Goal: Task Accomplishment & Management: Use online tool/utility

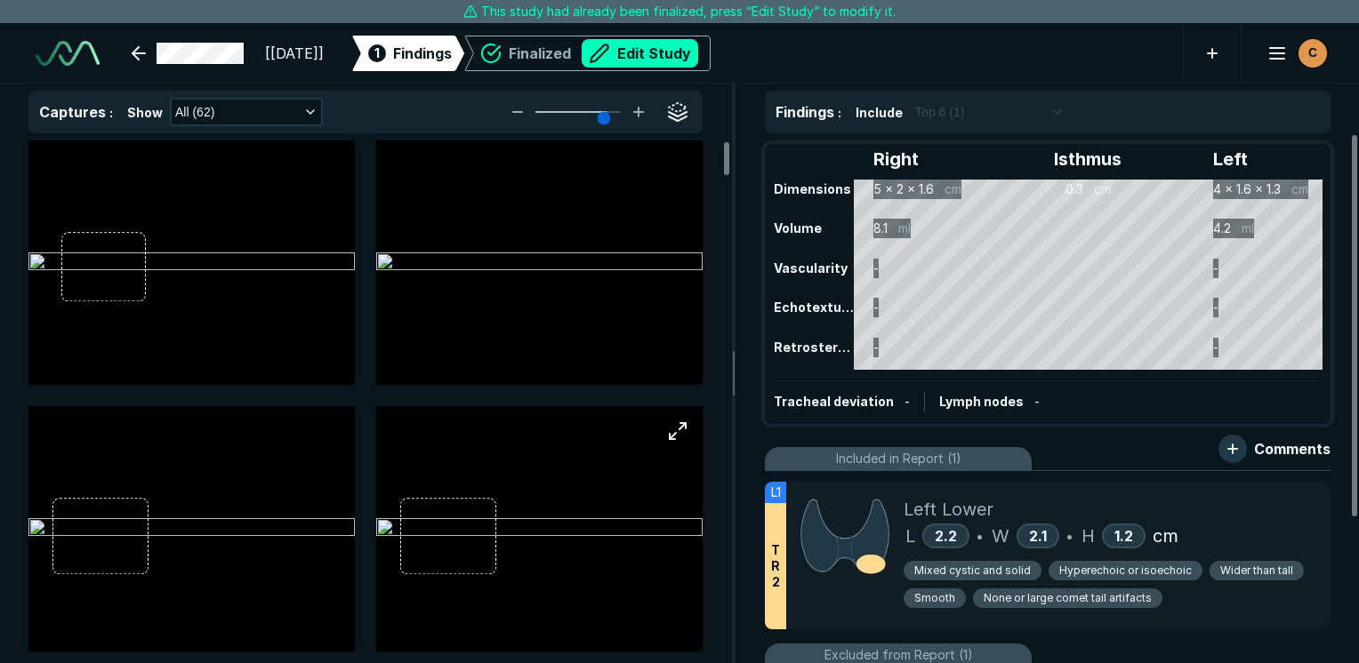
scroll to position [4858, 8399]
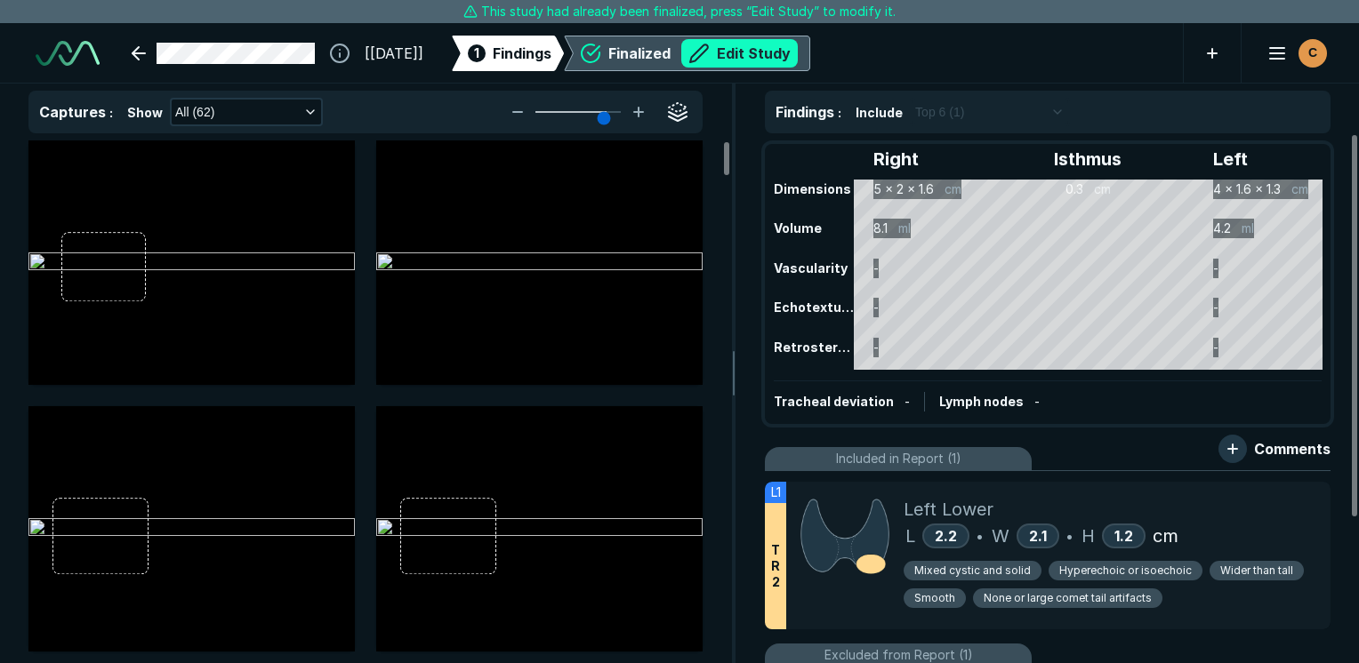
click at [798, 55] on button "Edit Study" at bounding box center [739, 53] width 116 height 28
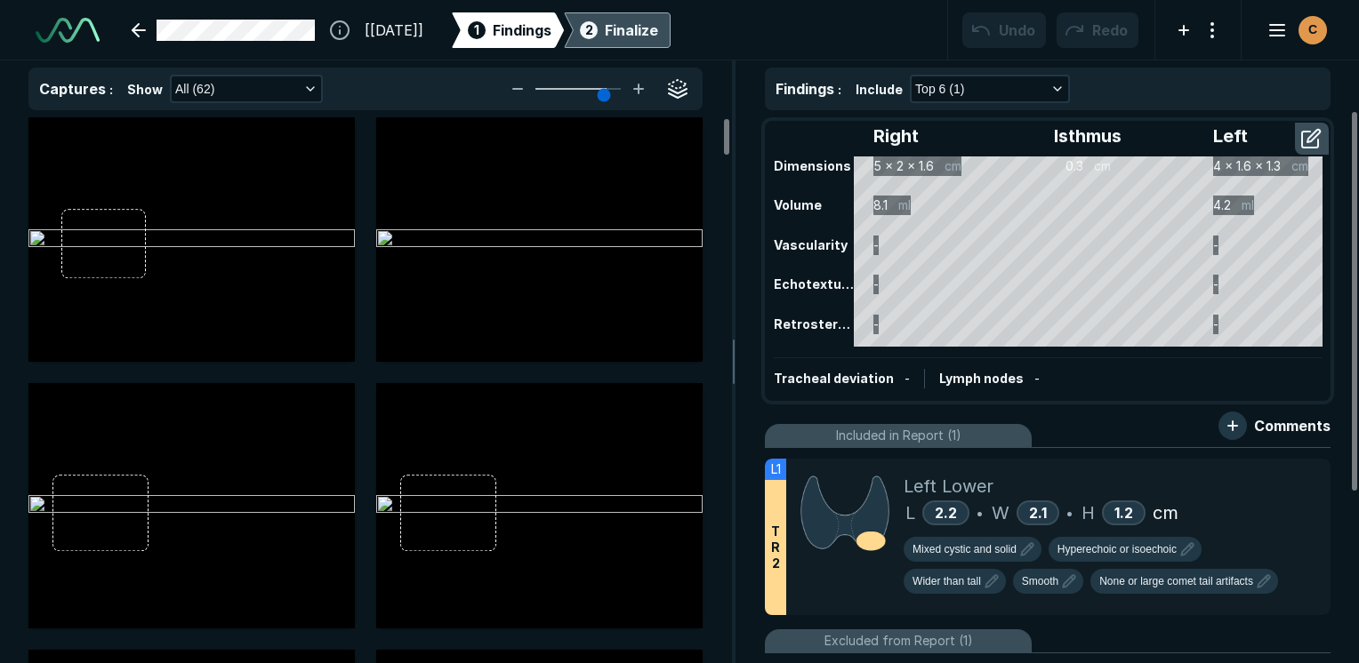
scroll to position [4961, 8399]
click at [1099, 485] on div "Left Lower" at bounding box center [1109, 486] width 413 height 27
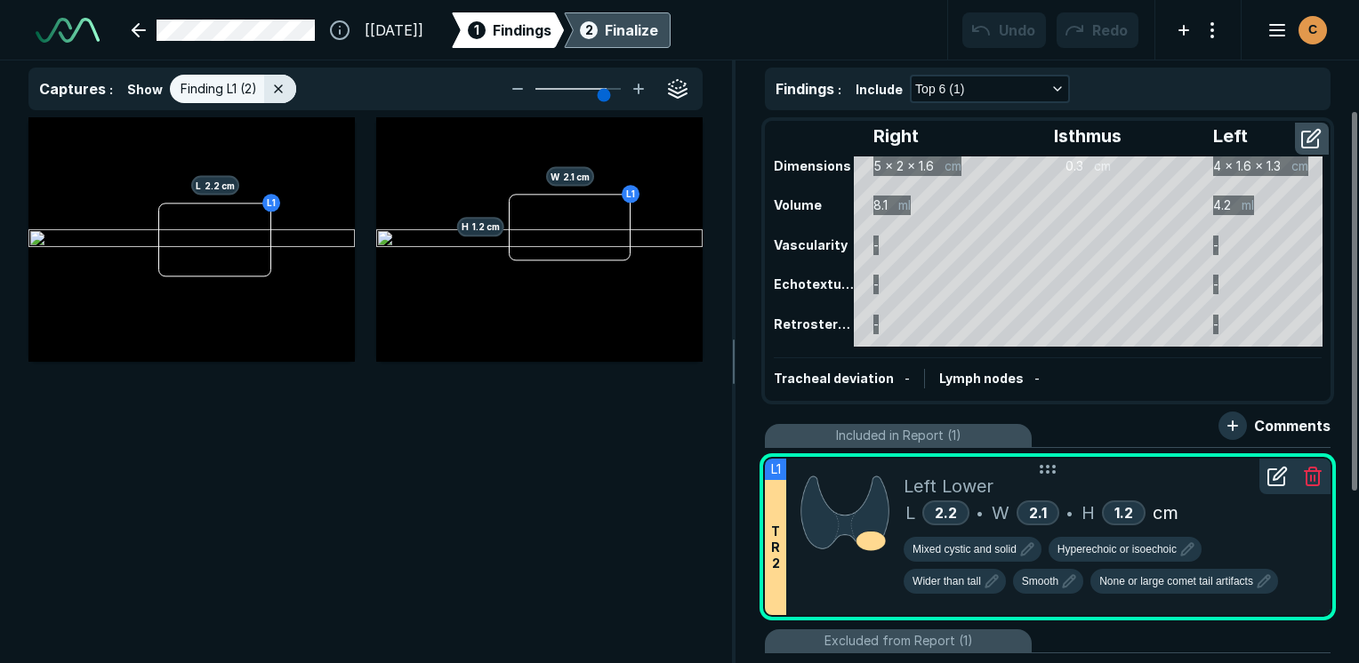
scroll to position [4548, 5290]
click at [857, 480] on img at bounding box center [844, 512] width 89 height 79
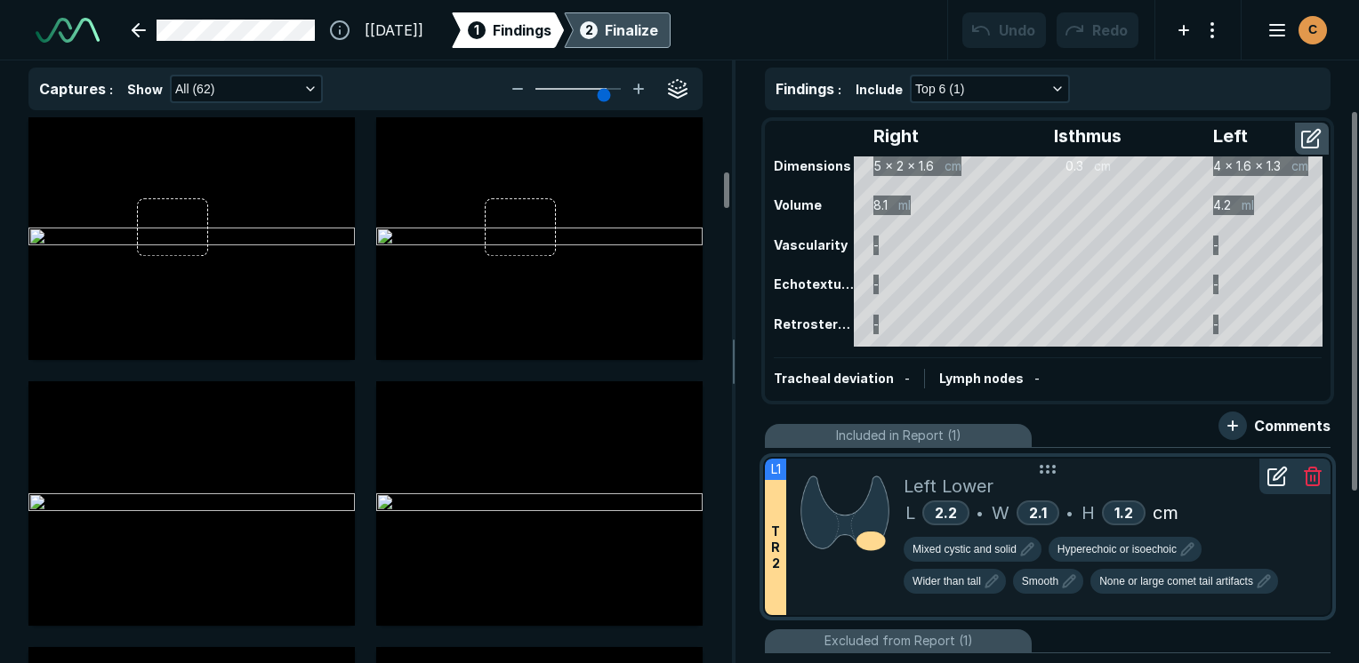
scroll to position [889, 0]
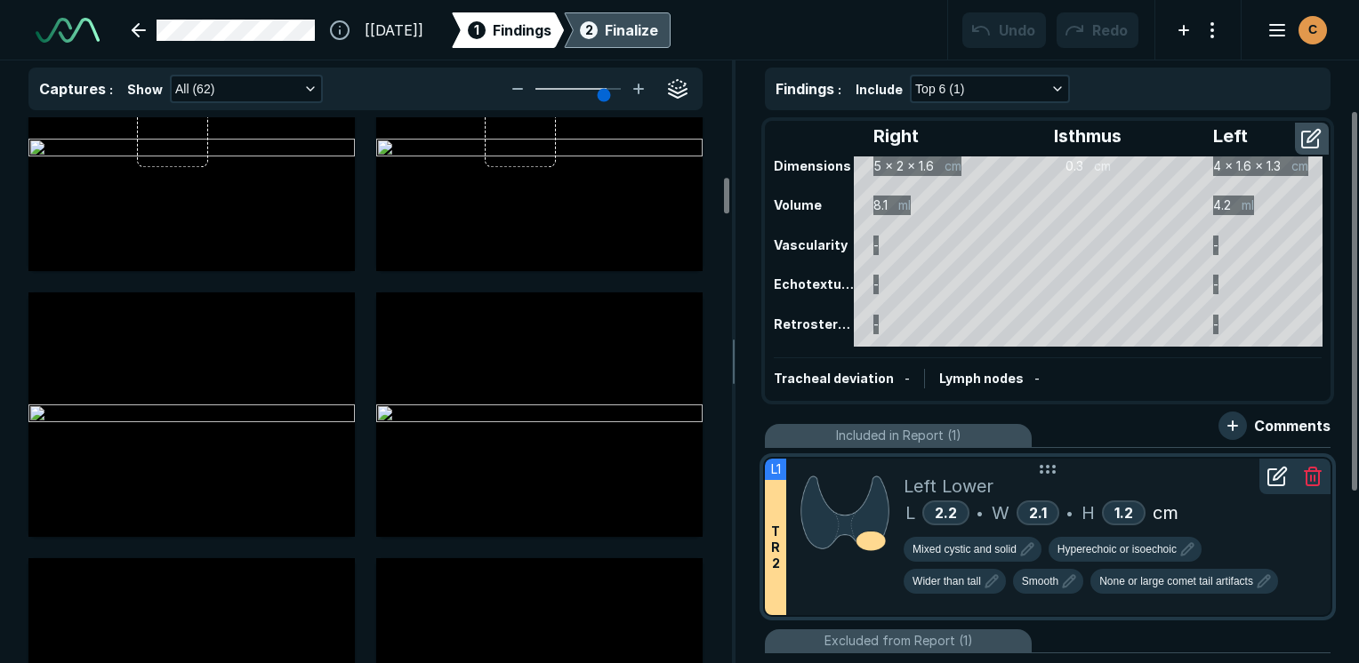
click at [1135, 494] on div "Left Lower" at bounding box center [1109, 486] width 413 height 27
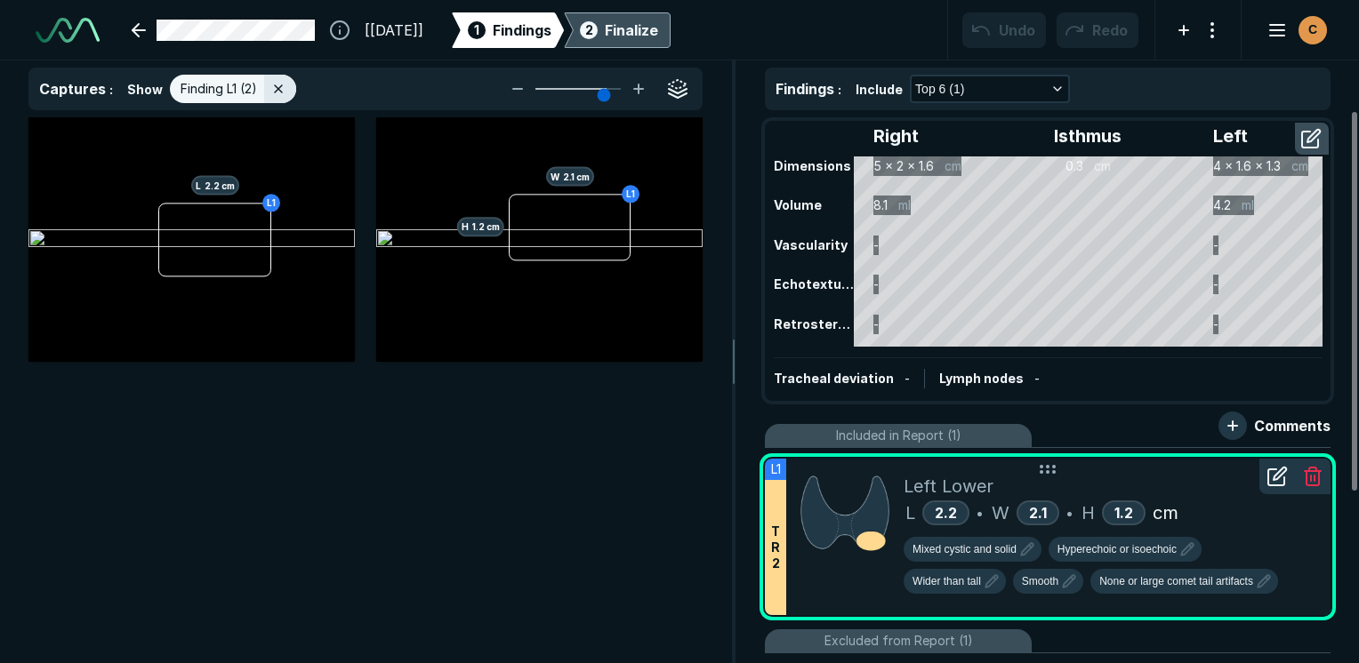
scroll to position [4548, 5290]
click at [625, 264] on button "button" at bounding box center [630, 261] width 28 height 28
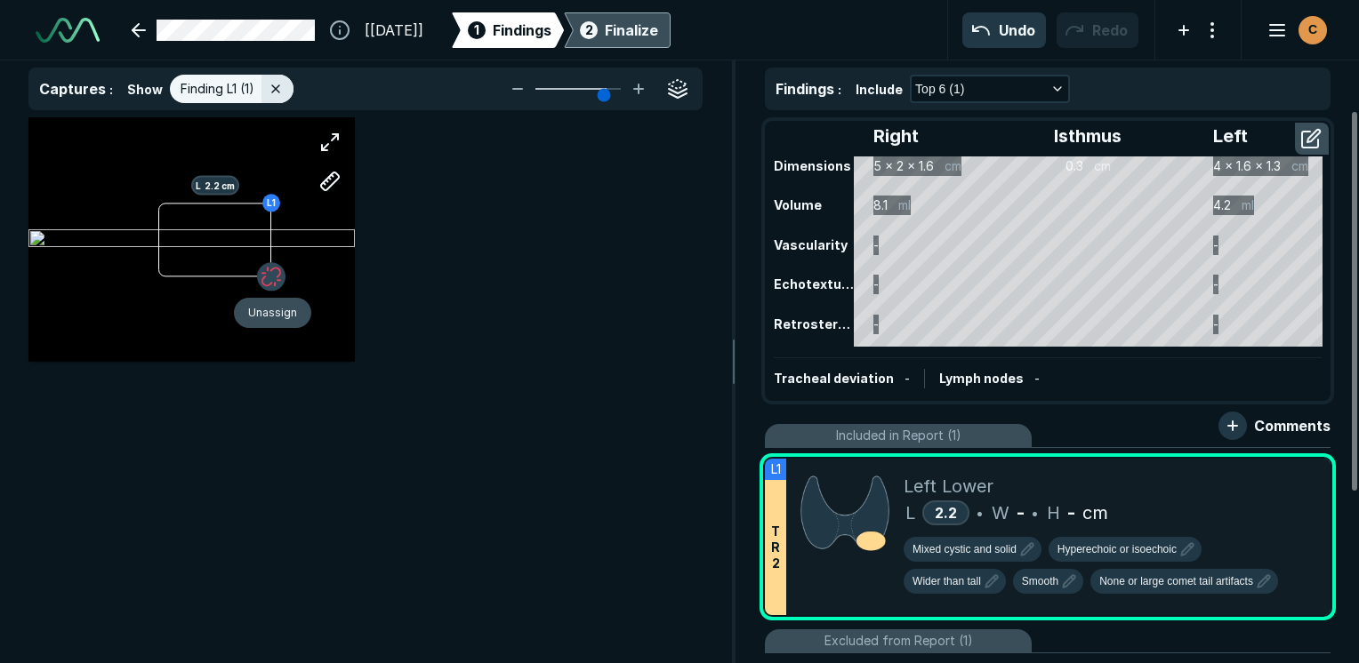
click at [274, 272] on button "button" at bounding box center [271, 276] width 28 height 28
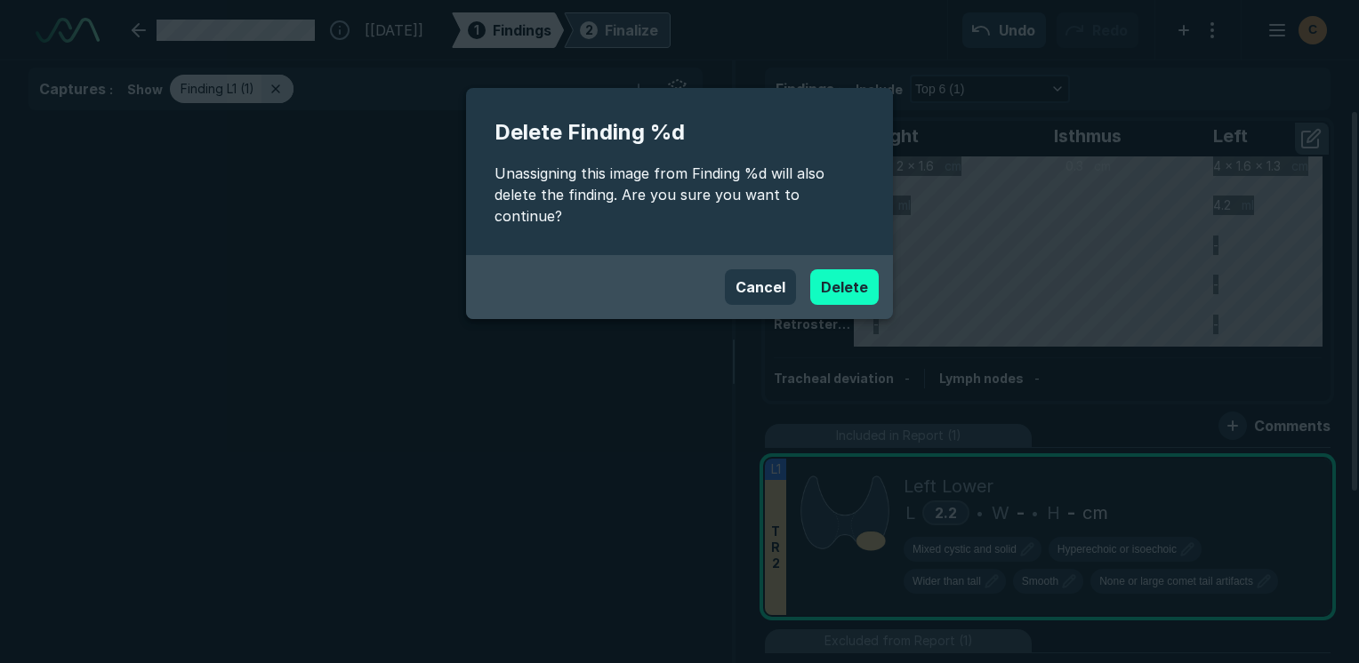
click at [845, 270] on button "Delete" at bounding box center [844, 287] width 68 height 36
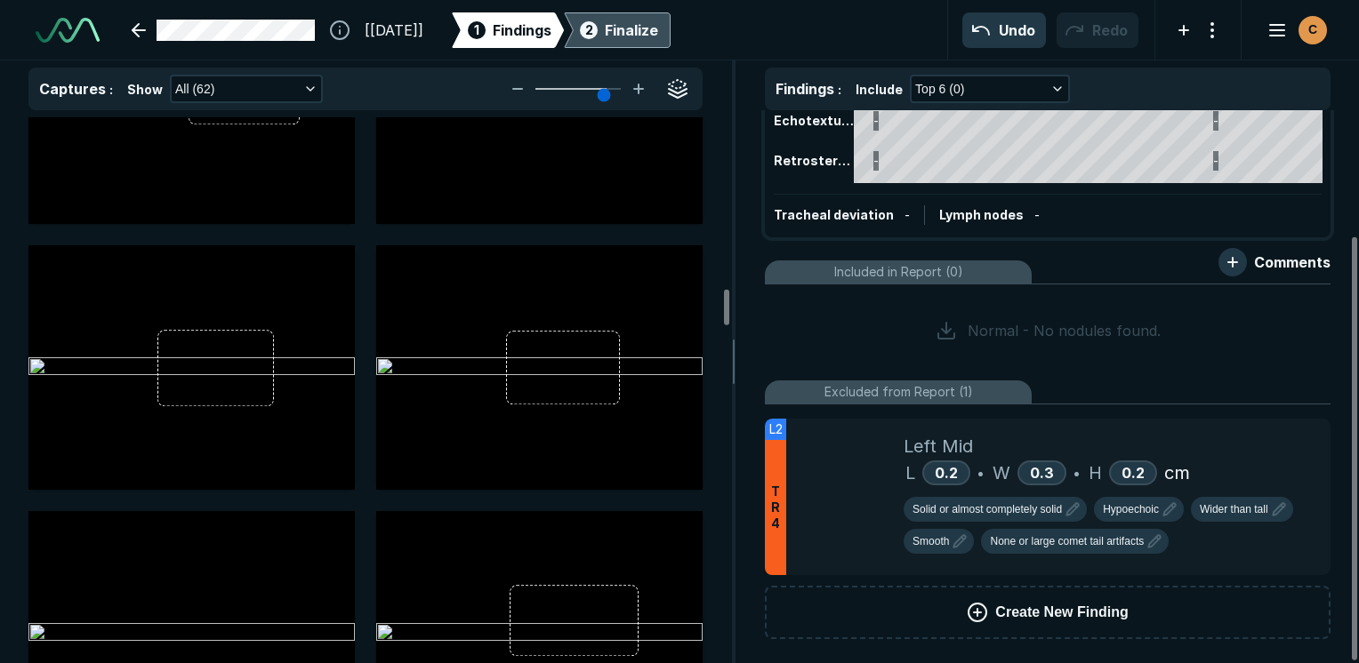
scroll to position [2490, 0]
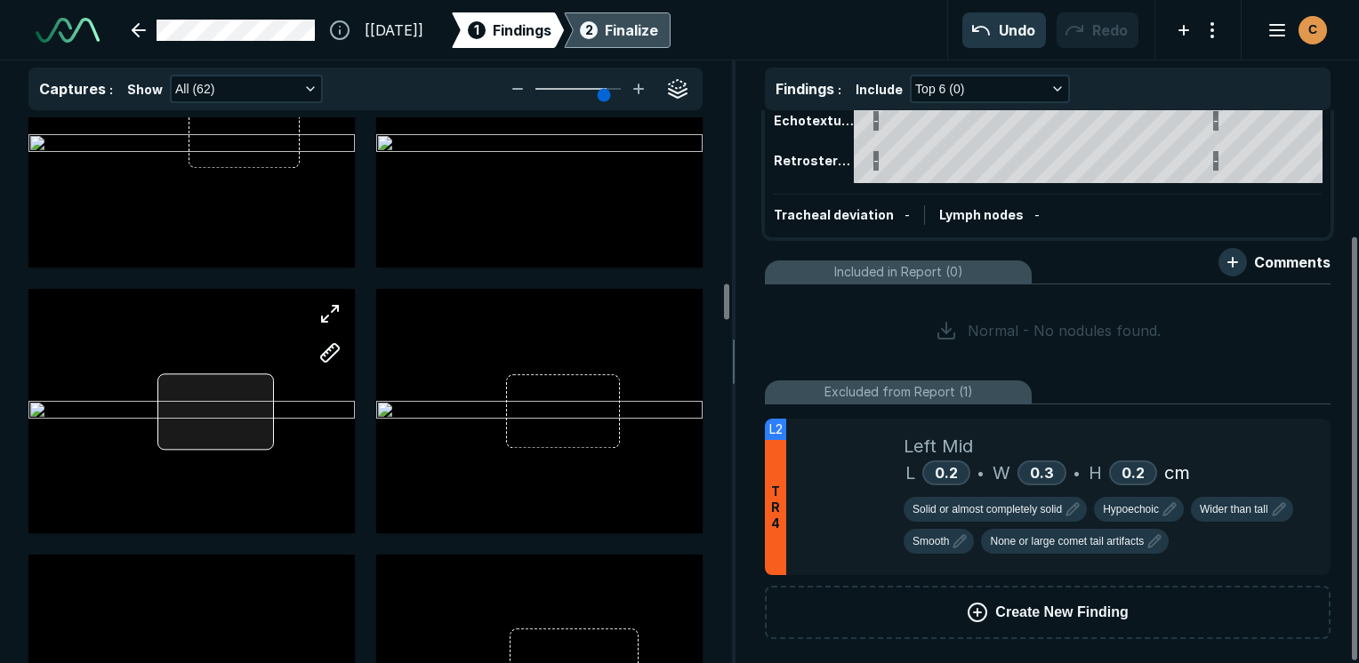
click at [221, 420] on div at bounding box center [191, 411] width 326 height 245
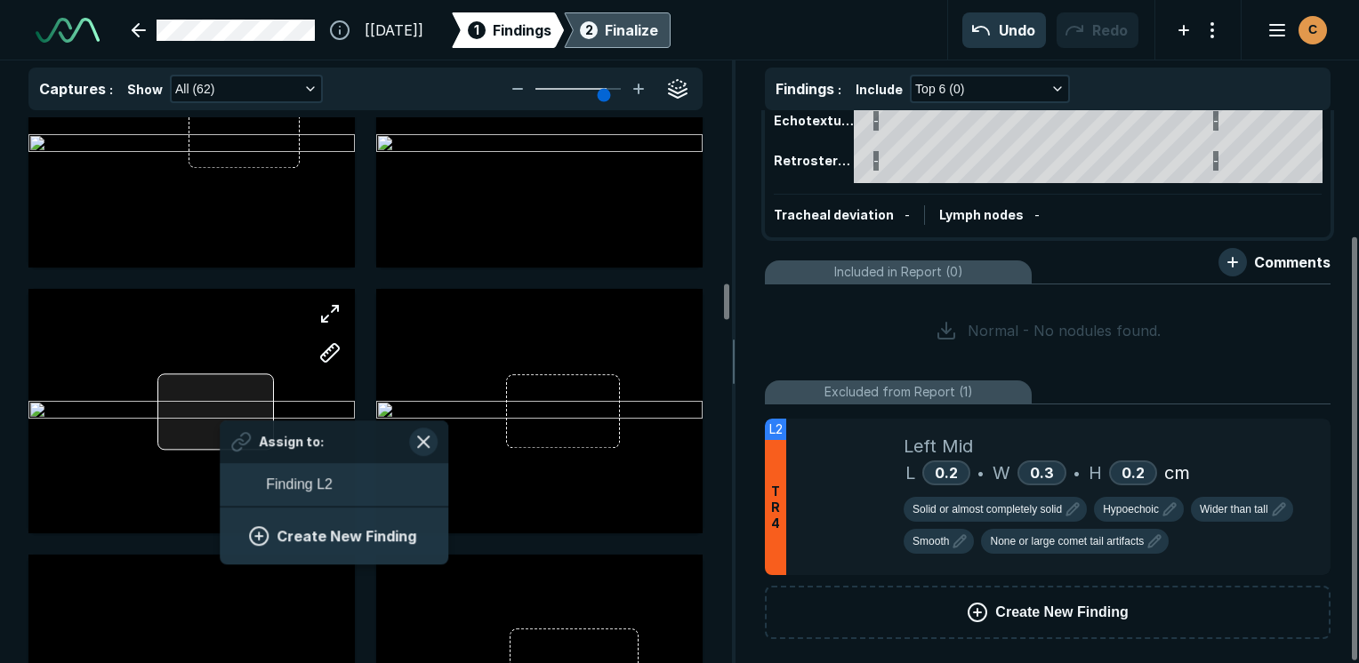
scroll to position [2438, 3297]
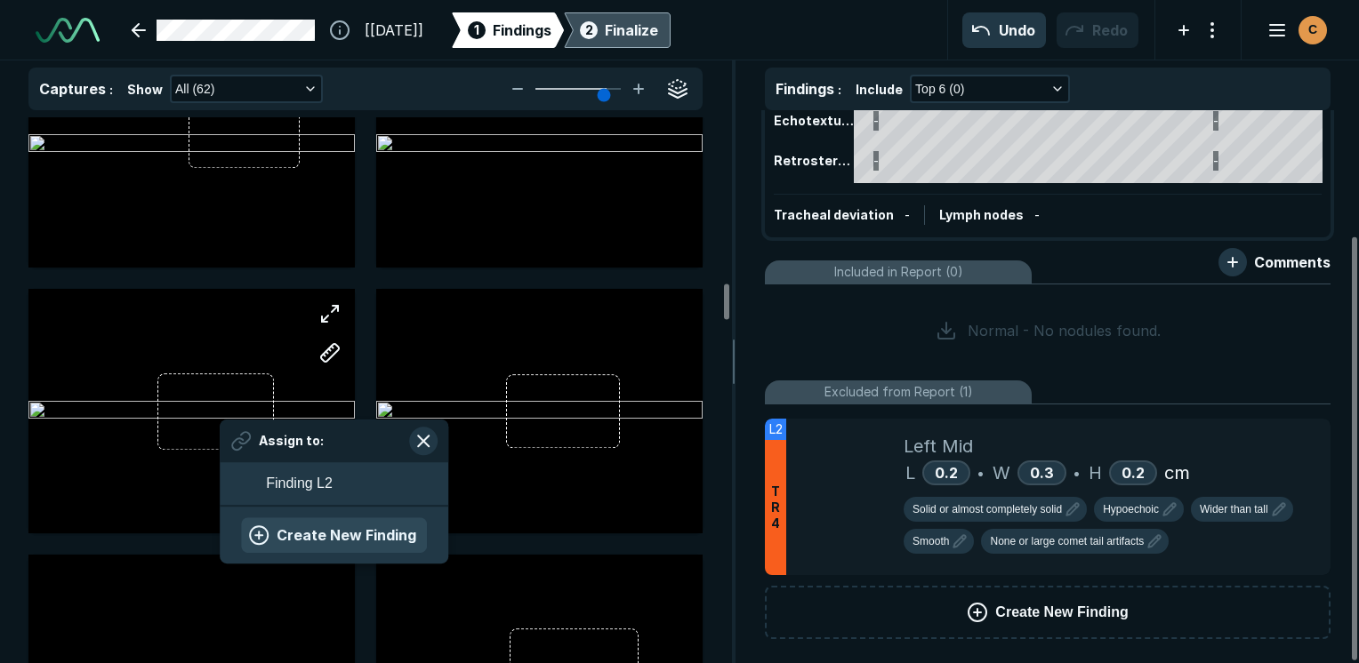
click at [292, 525] on button "Create New Finding" at bounding box center [334, 536] width 186 height 36
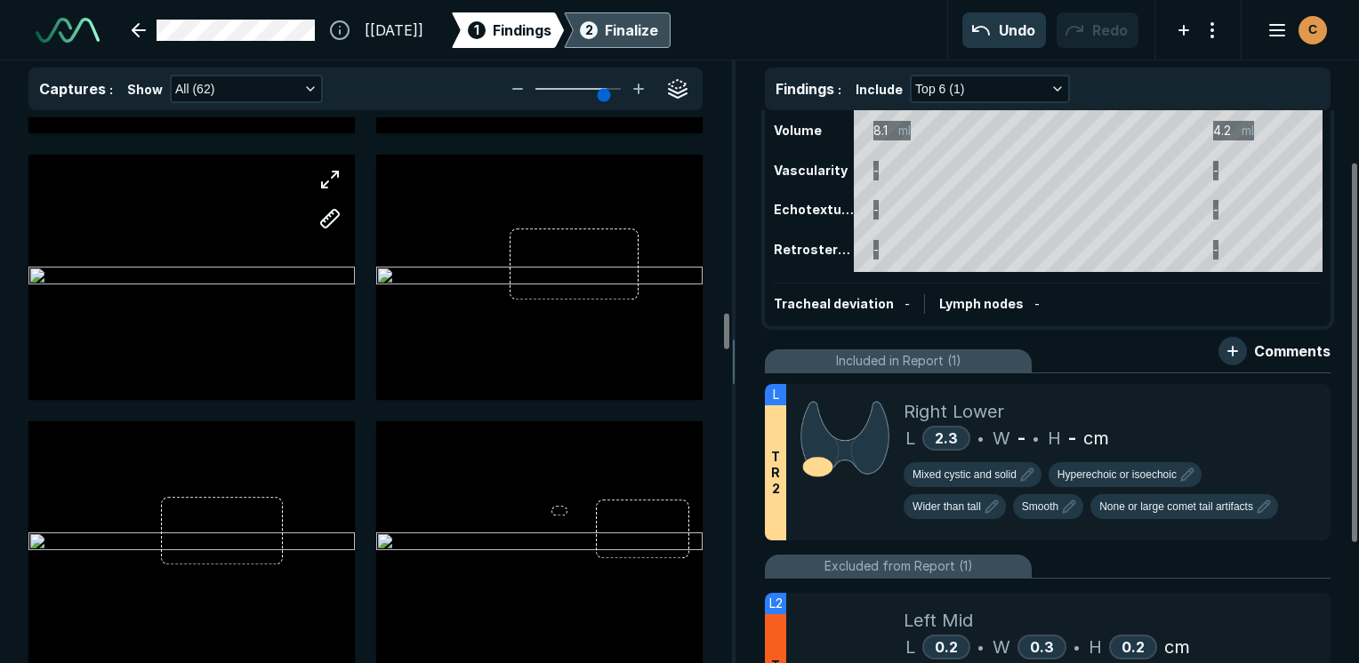
scroll to position [2934, 0]
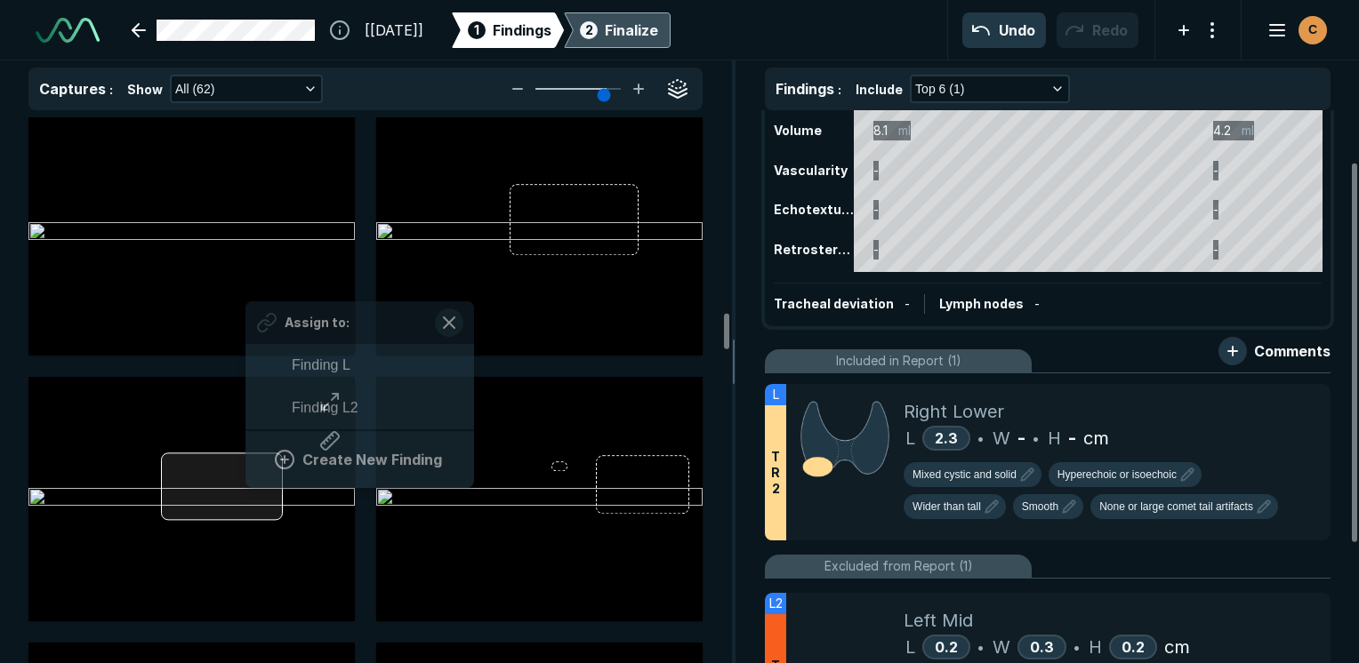
click at [245, 480] on div "Assign to: Finding L Finding L2 Create New Finding" at bounding box center [191, 499] width 326 height 245
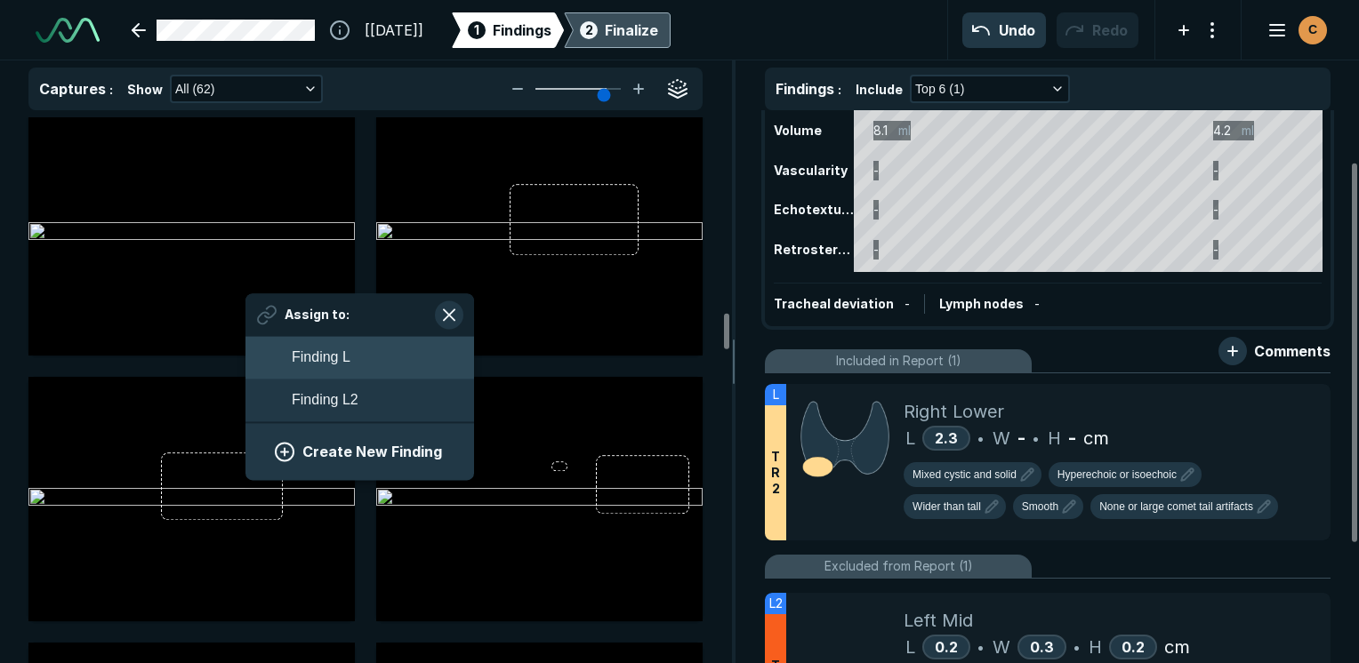
click at [335, 356] on span "Finding L" at bounding box center [321, 357] width 59 height 21
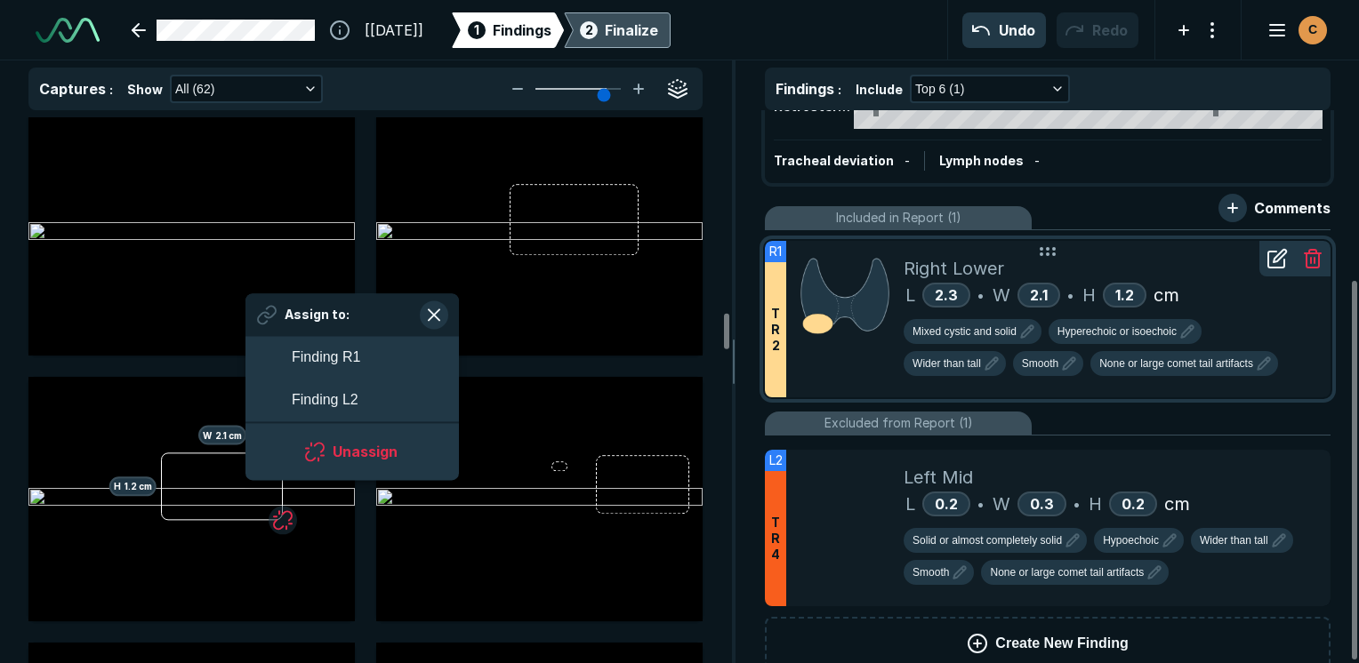
scroll to position [248, 0]
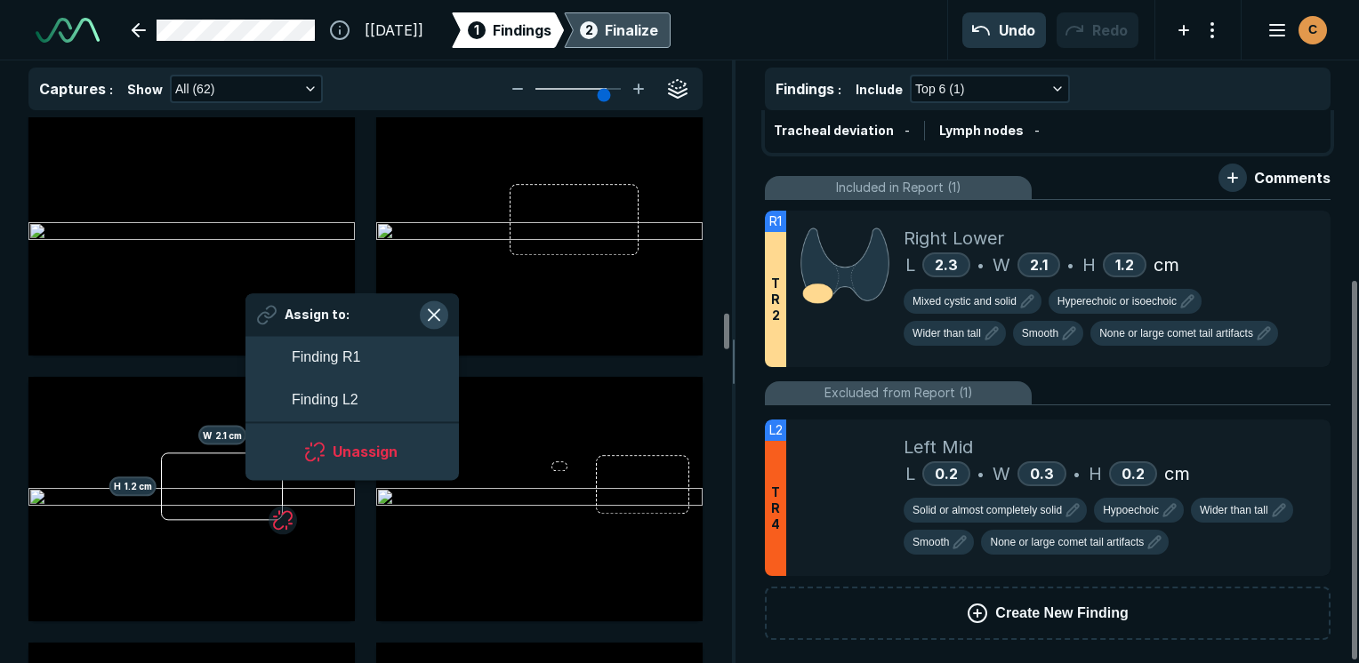
click at [442, 318] on button "button" at bounding box center [434, 315] width 28 height 28
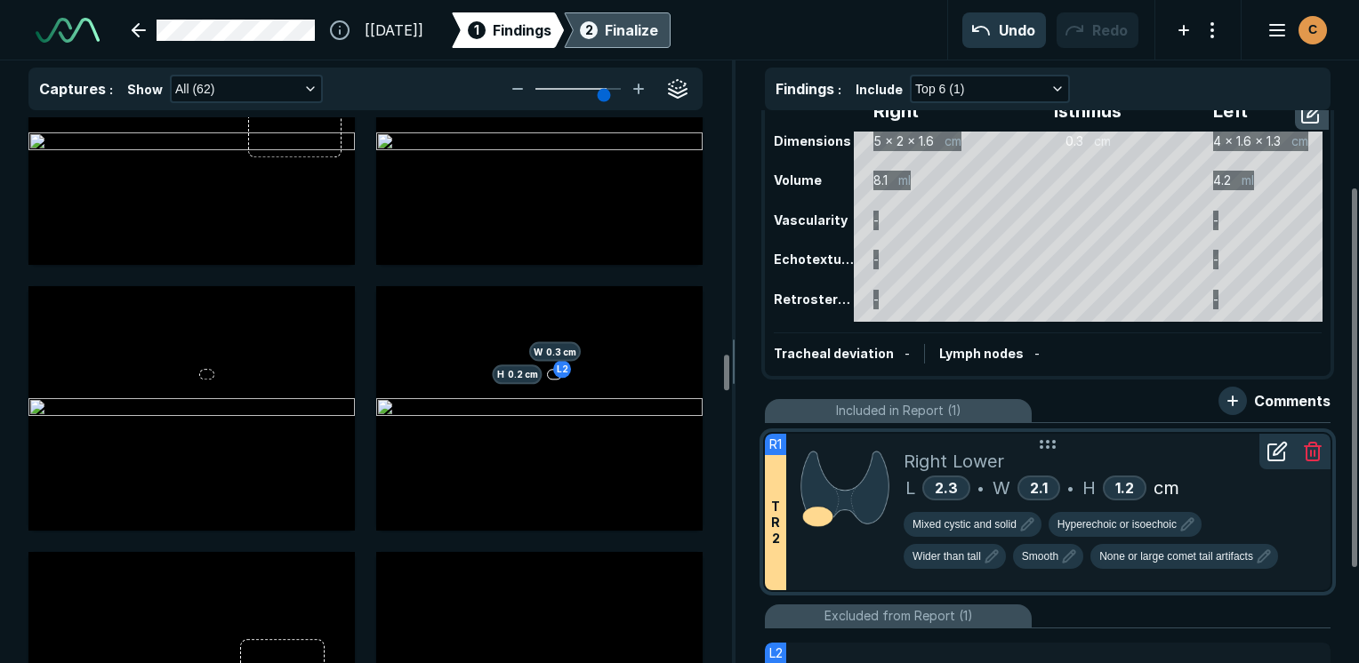
scroll to position [0, 0]
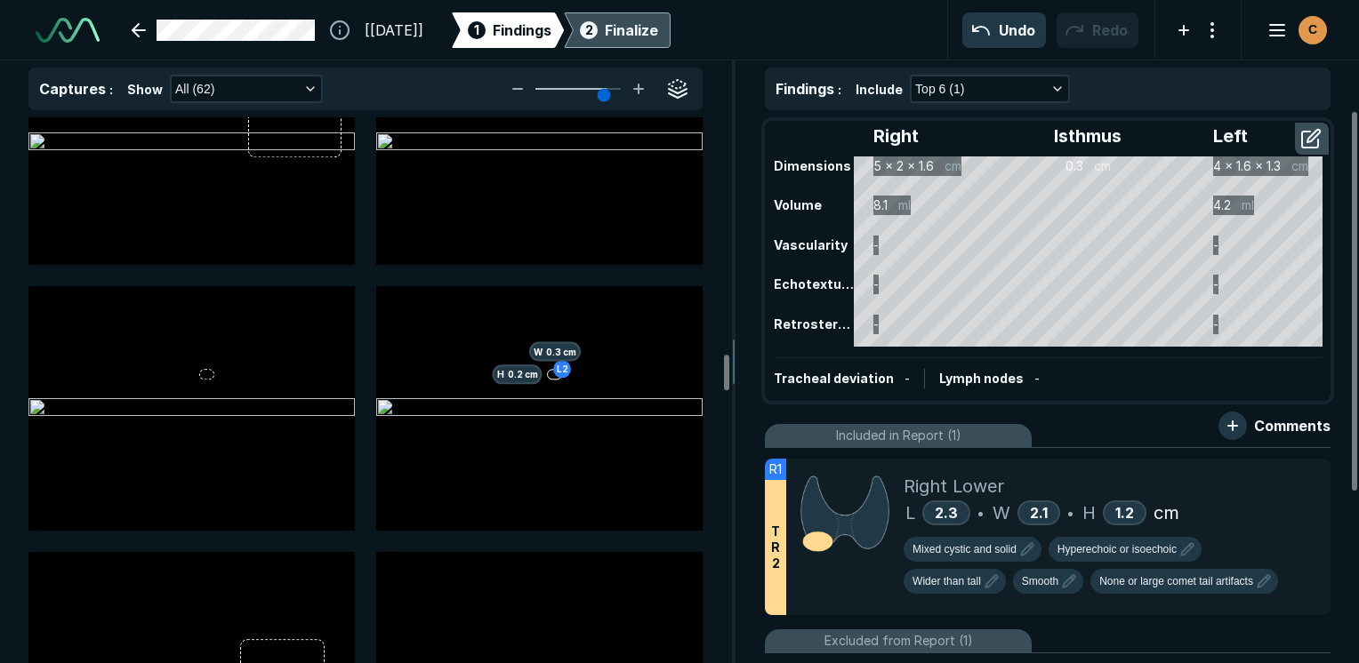
click at [658, 42] on div "2 Finalize" at bounding box center [617, 30] width 82 height 36
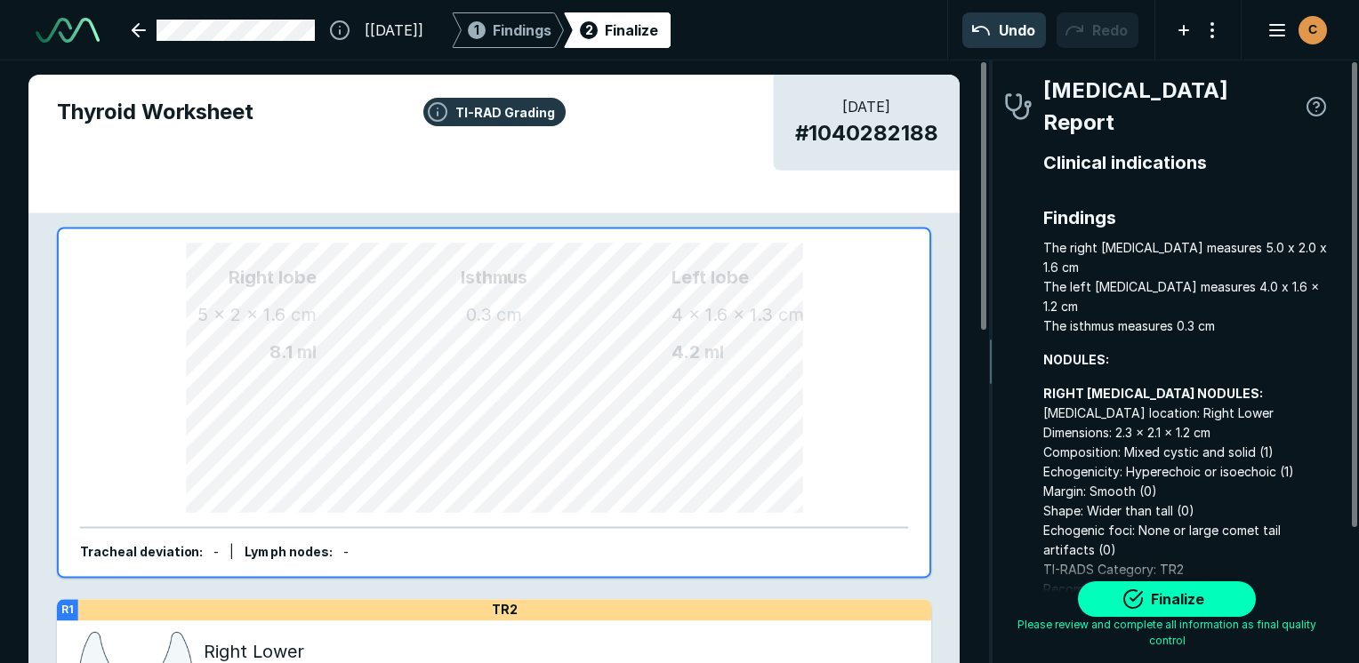
scroll to position [4897, 3725]
click at [1185, 594] on button "Finalize" at bounding box center [1167, 600] width 178 height 36
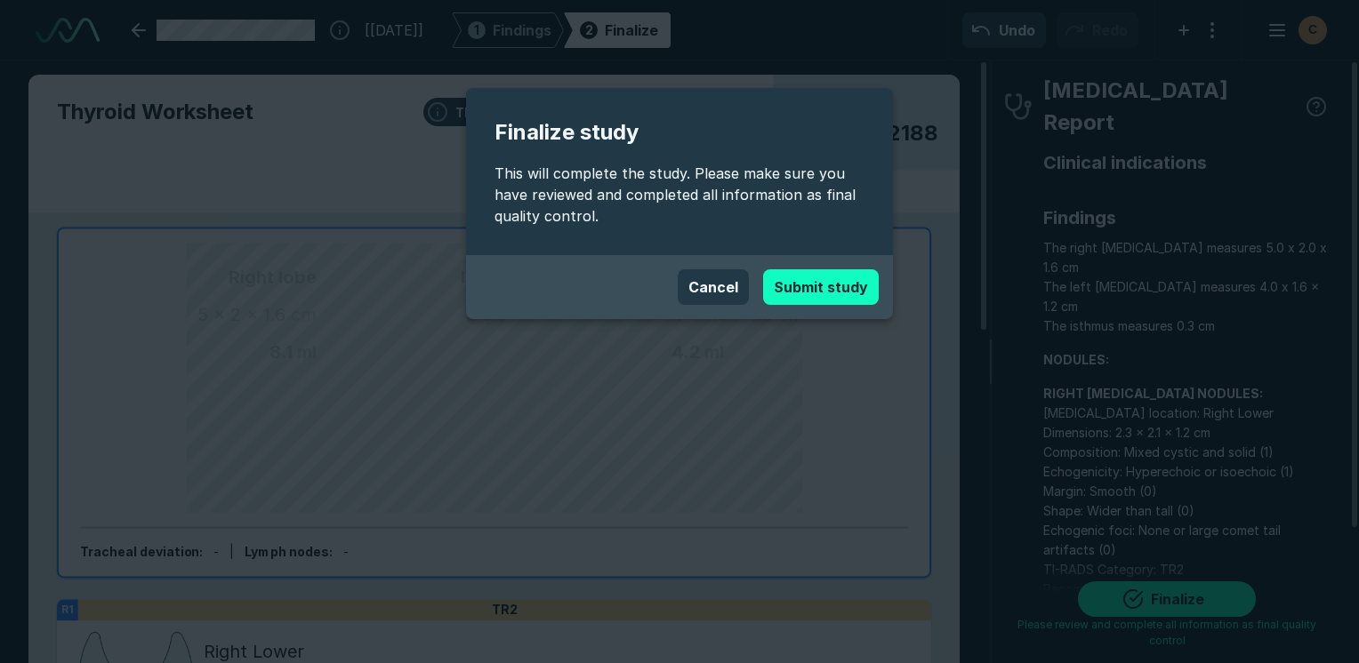
click at [822, 293] on button "Submit study" at bounding box center [821, 287] width 116 height 36
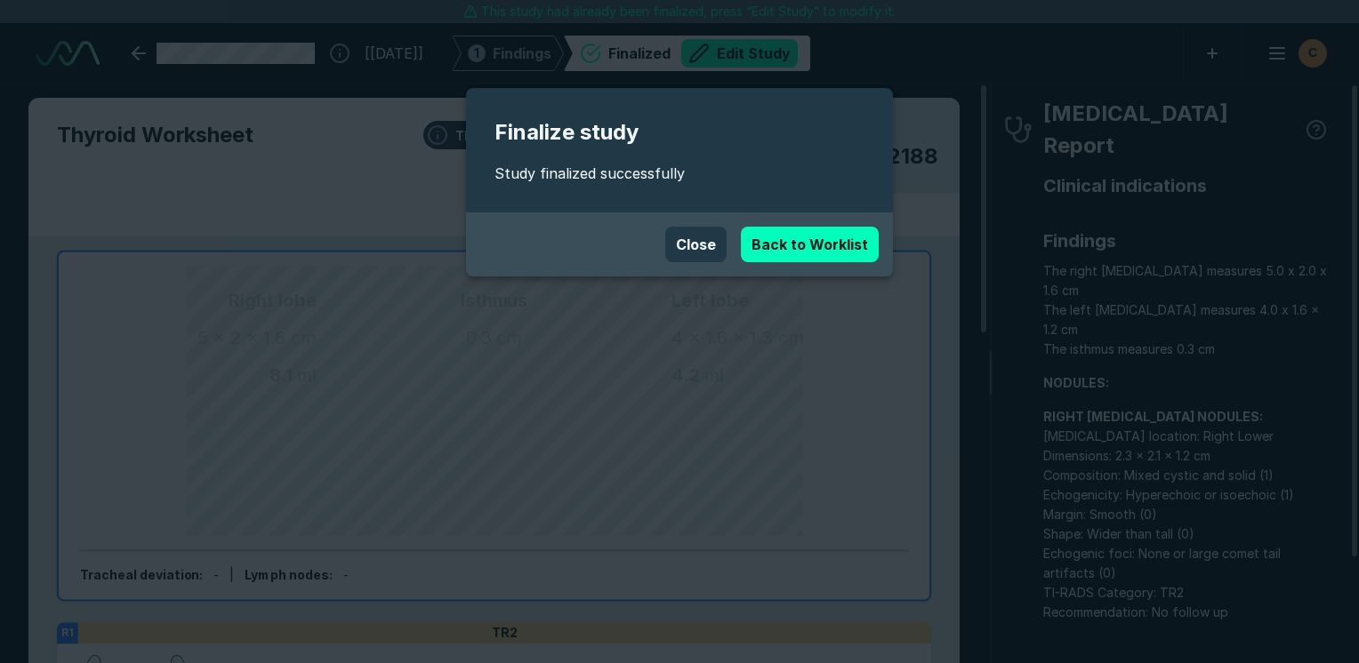
scroll to position [4858, 8399]
click at [686, 245] on button "Close" at bounding box center [695, 245] width 61 height 36
